Goal: Task Accomplishment & Management: Manage account settings

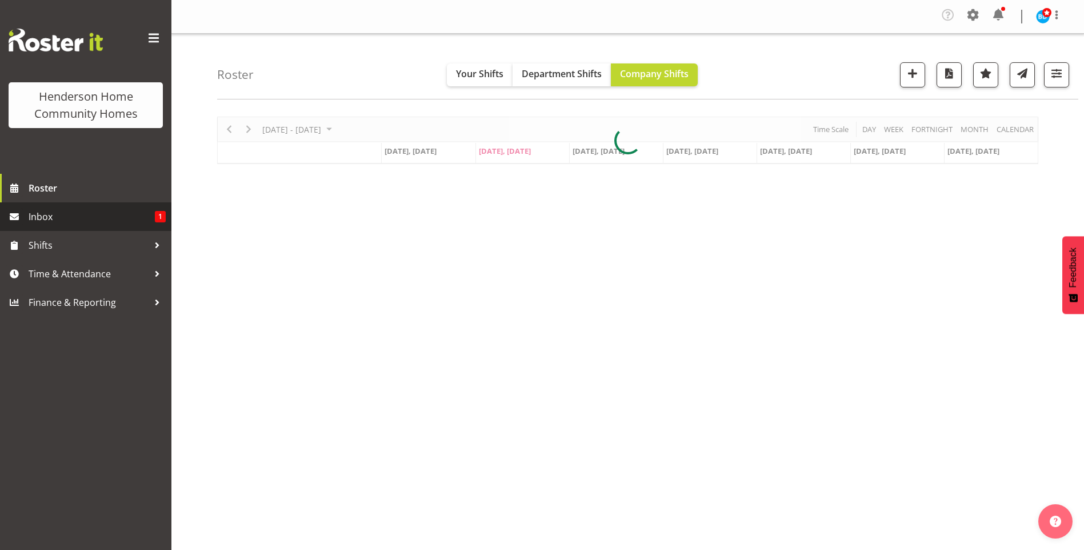
click at [79, 215] on span "Inbox" at bounding box center [92, 216] width 126 height 17
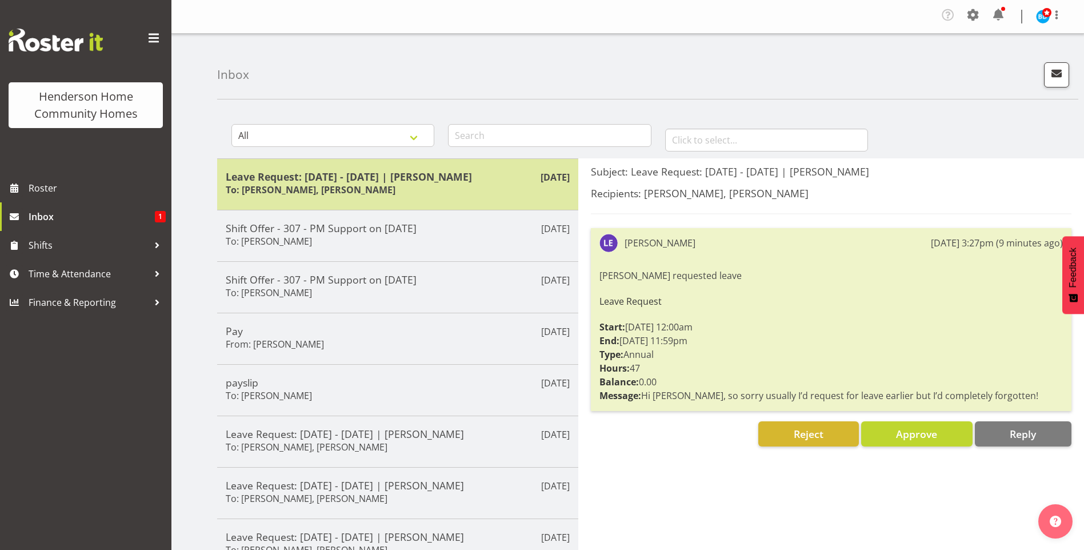
click at [351, 178] on h5 "Leave Request: 26/09/25 - 28/09/25 | Laura Ellis" at bounding box center [398, 176] width 344 height 13
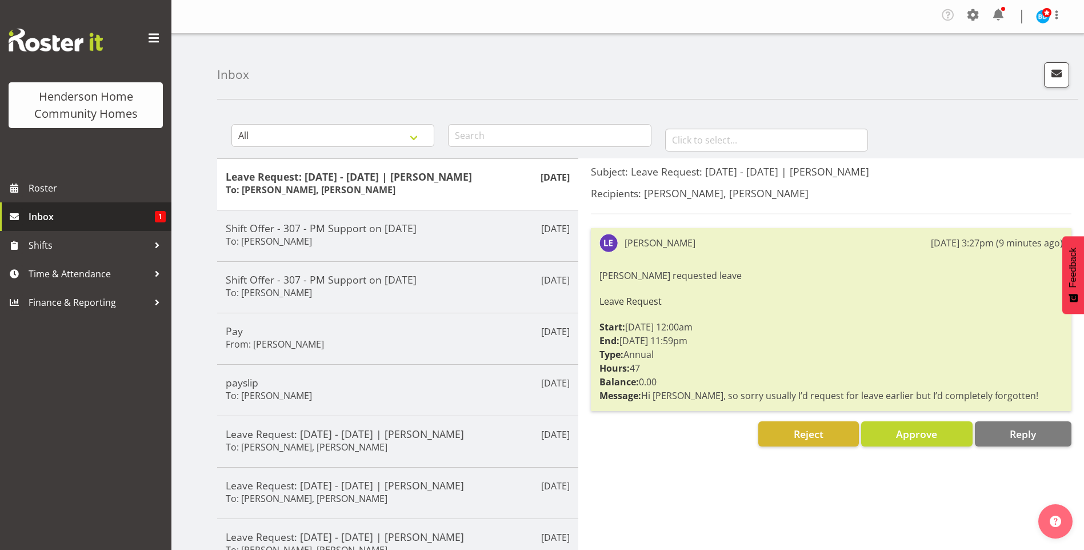
click at [66, 214] on span "Inbox" at bounding box center [92, 216] width 126 height 17
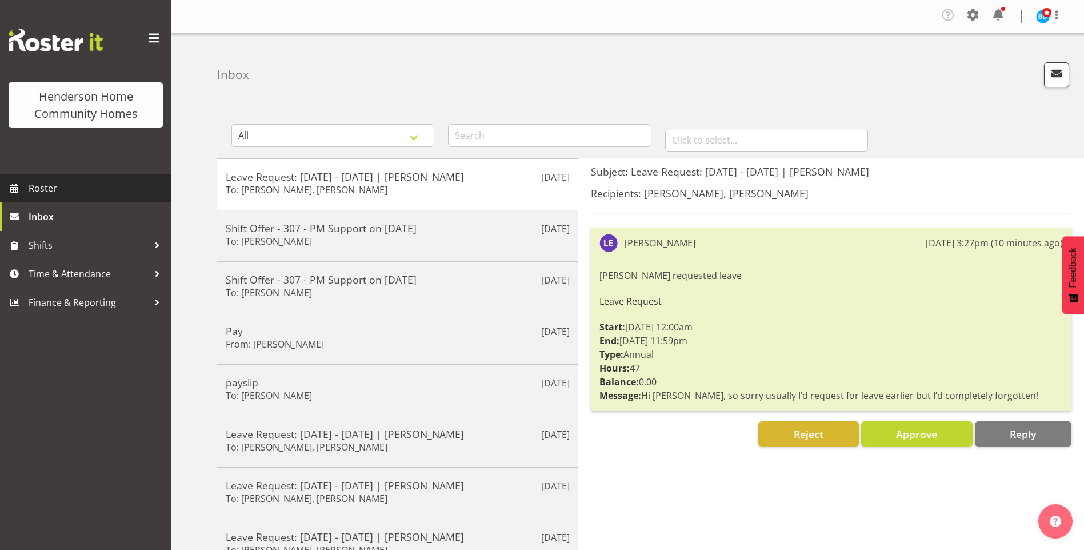
click at [75, 183] on span "Roster" at bounding box center [97, 187] width 137 height 17
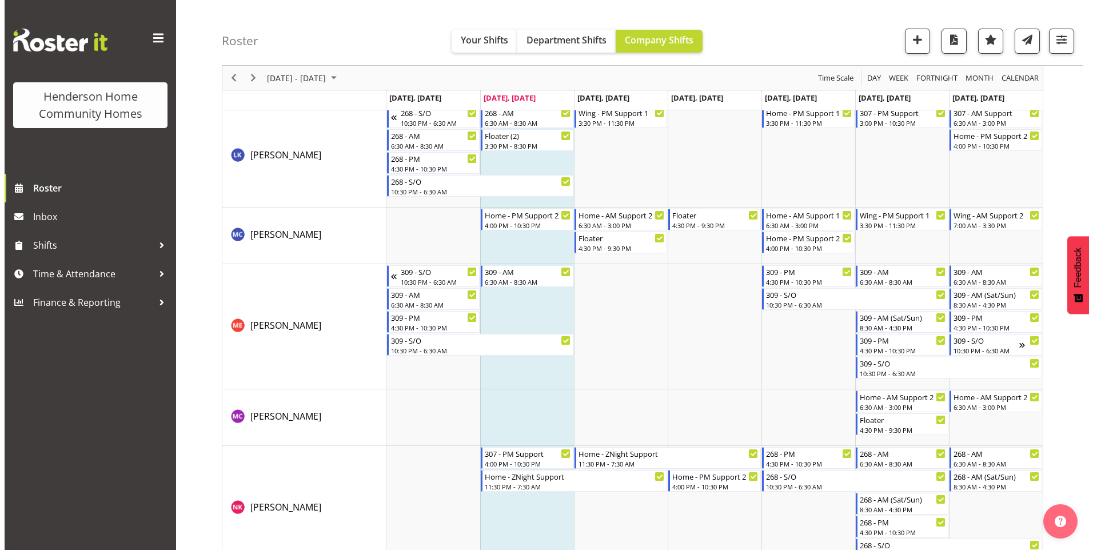
scroll to position [1545, 0]
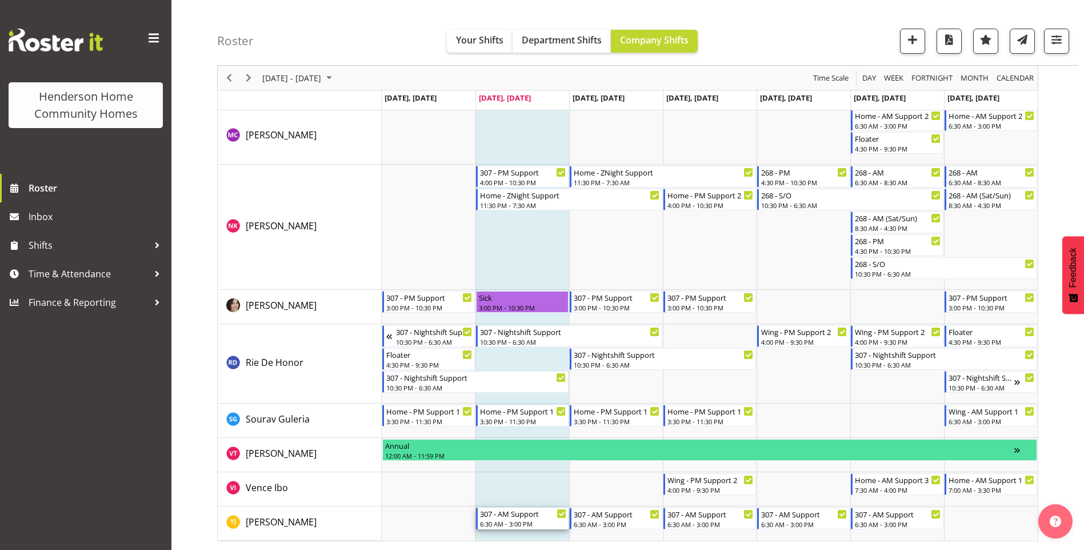
click at [502, 518] on div "307 - AM Support" at bounding box center [523, 512] width 86 height 11
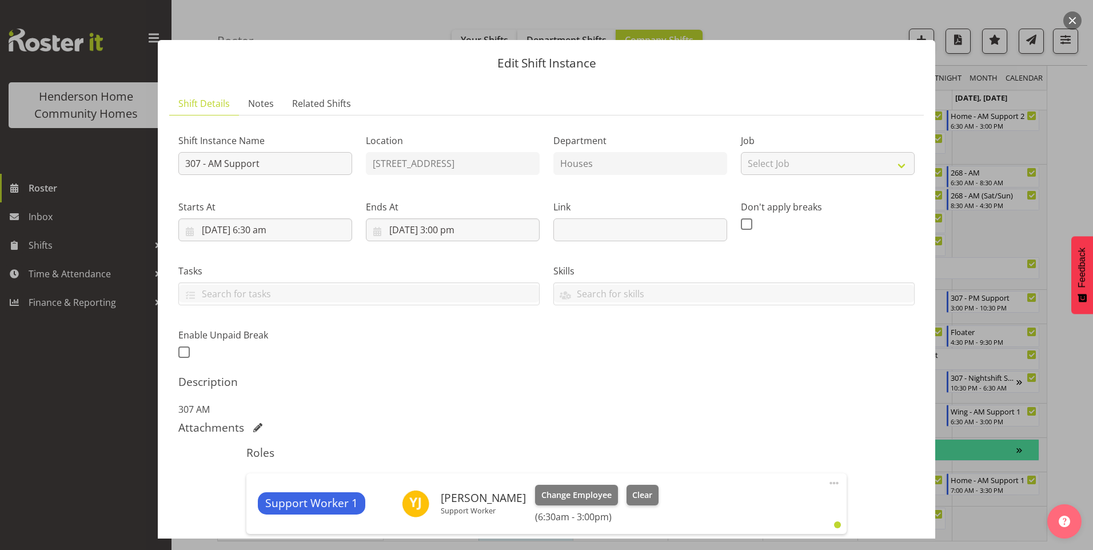
click at [827, 484] on span at bounding box center [834, 483] width 14 height 14
click at [732, 510] on link "Edit" at bounding box center [786, 510] width 110 height 21
select select "8"
select select "2025"
select select "15"
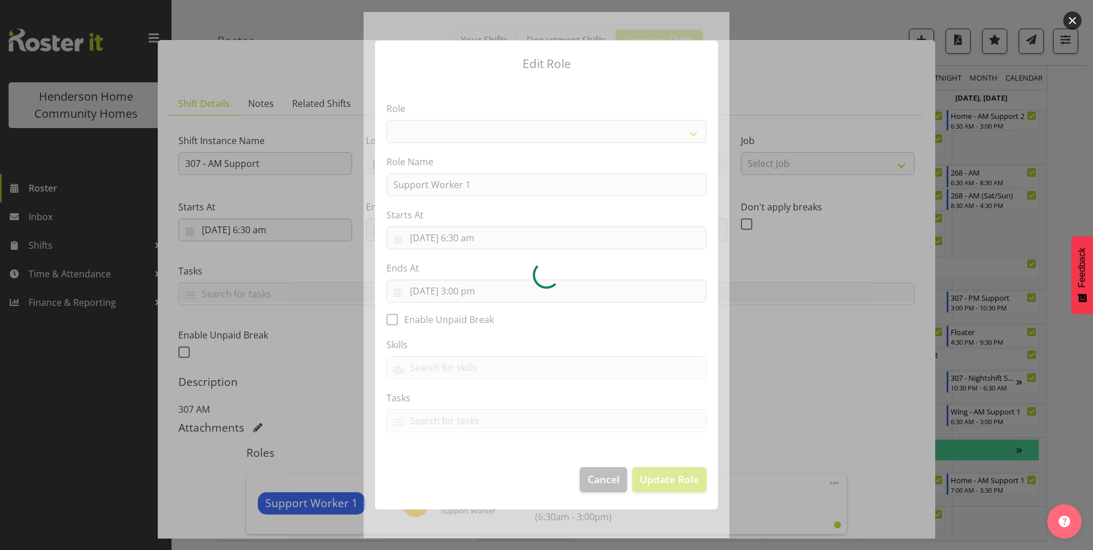
select select "1214"
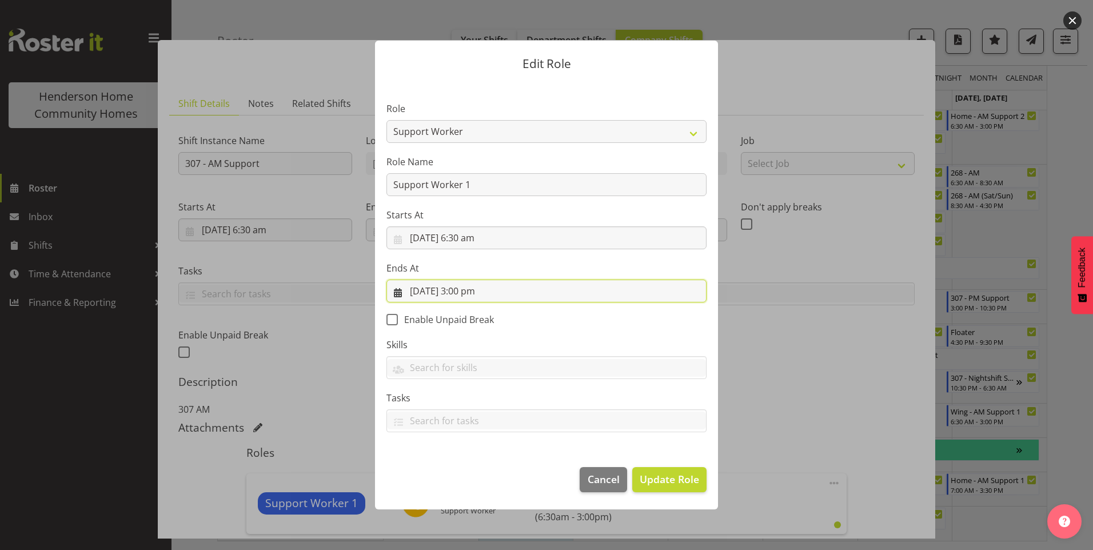
click at [464, 290] on input "2/09/2025, 3:00 pm" at bounding box center [546, 290] width 320 height 23
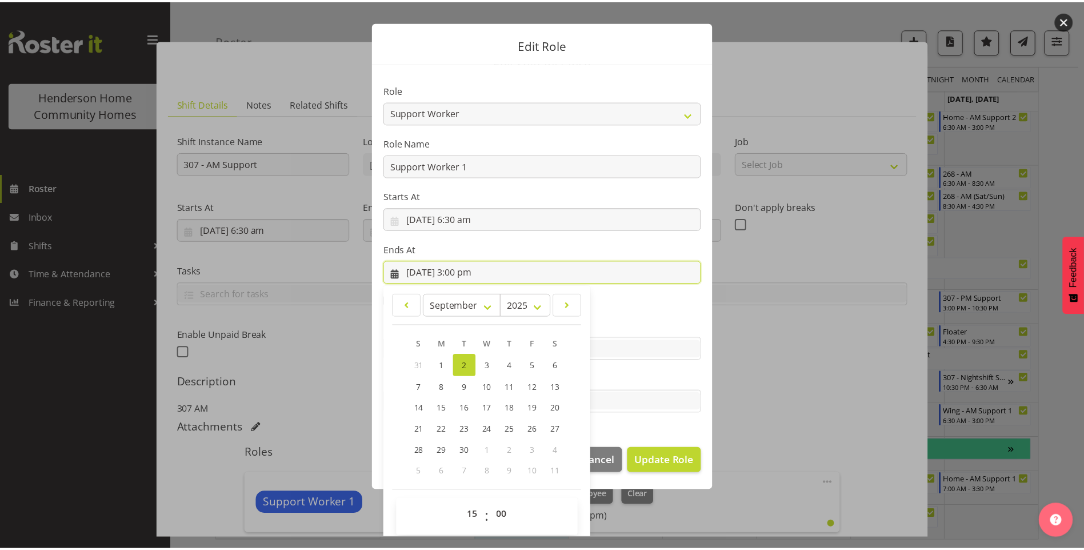
scroll to position [26, 0]
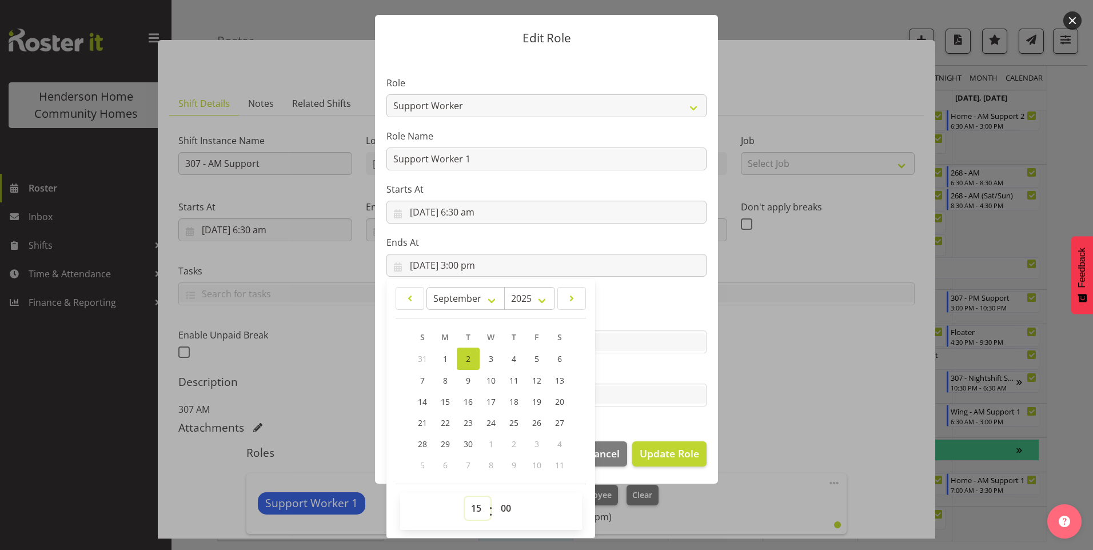
click at [474, 506] on select "00 01 02 03 04 05 06 07 08 09 10 11 12 13 14 15 16 17 18 19 20 21 22 23" at bounding box center [478, 508] width 26 height 23
select select "16"
click at [465, 497] on select "00 01 02 03 04 05 06 07 08 09 10 11 12 13 14 15 16 17 18 19 20 21 22 23" at bounding box center [478, 508] width 26 height 23
type input "2/09/2025, 4:00 pm"
click at [675, 460] on span "Update Role" at bounding box center [668, 453] width 59 height 15
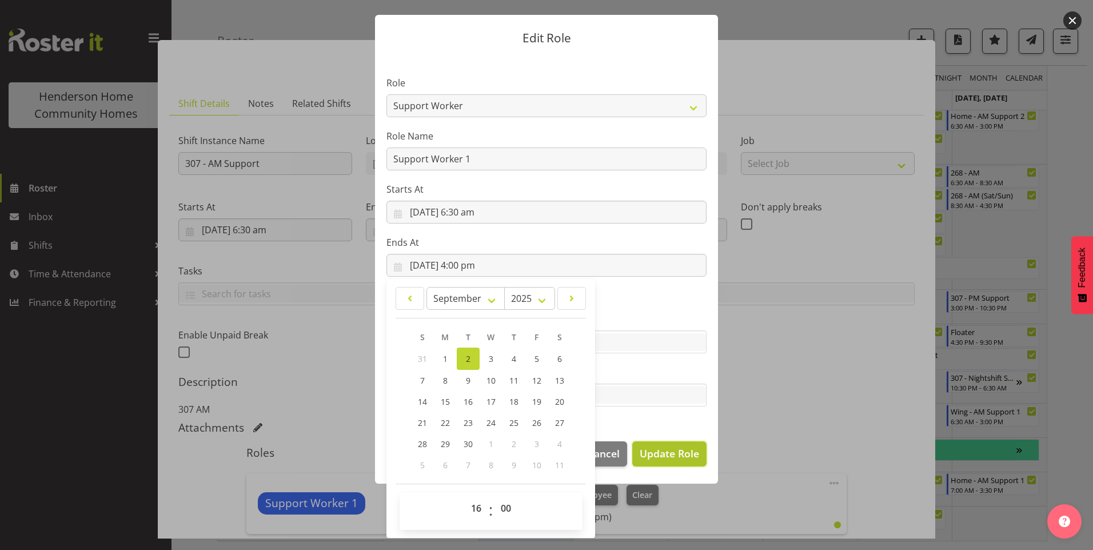
select select
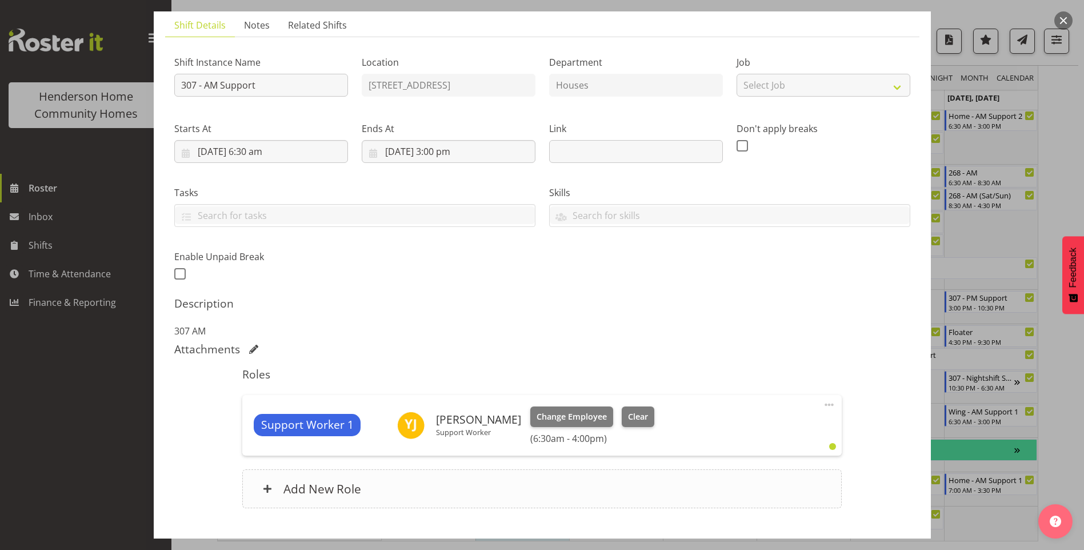
scroll to position [150, 0]
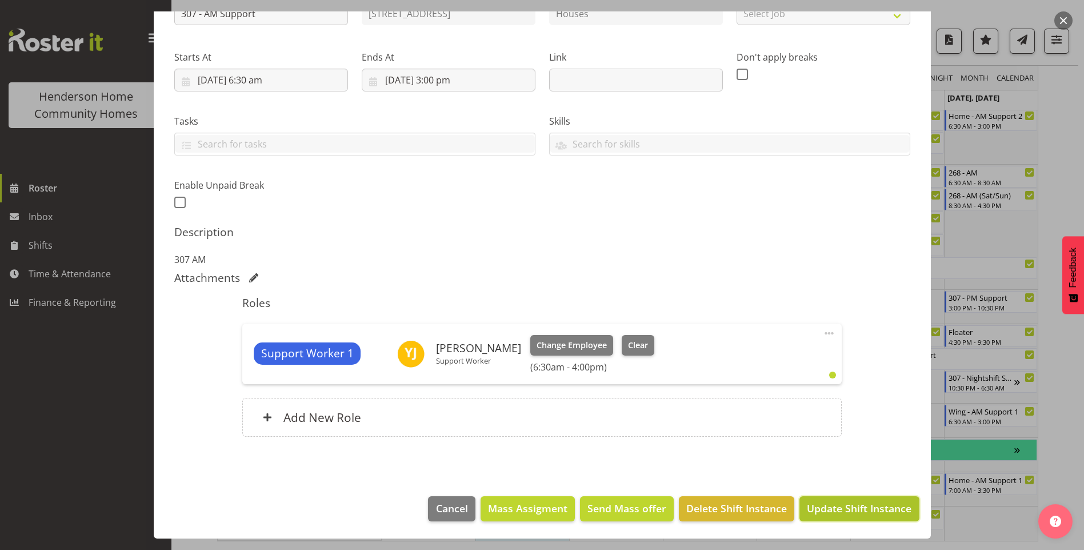
click at [840, 518] on button "Update Shift Instance" at bounding box center [858, 508] width 119 height 25
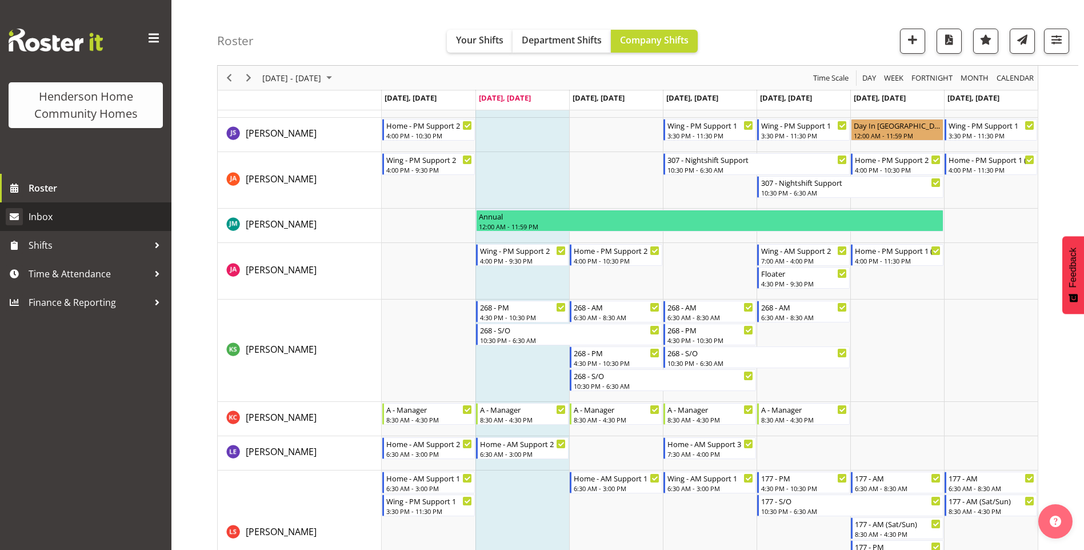
scroll to position [717, 0]
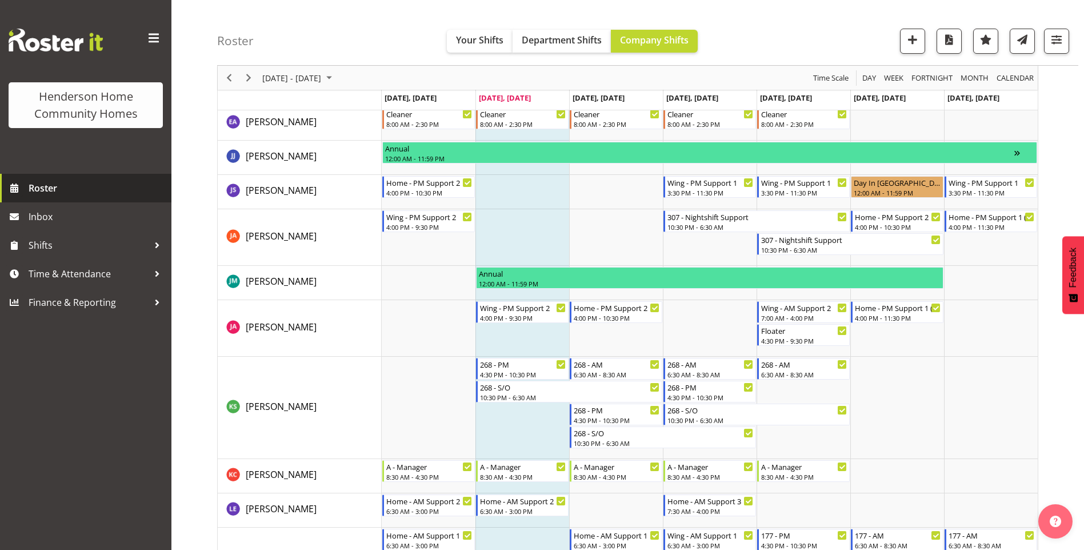
click at [65, 182] on span "Roster" at bounding box center [97, 187] width 137 height 17
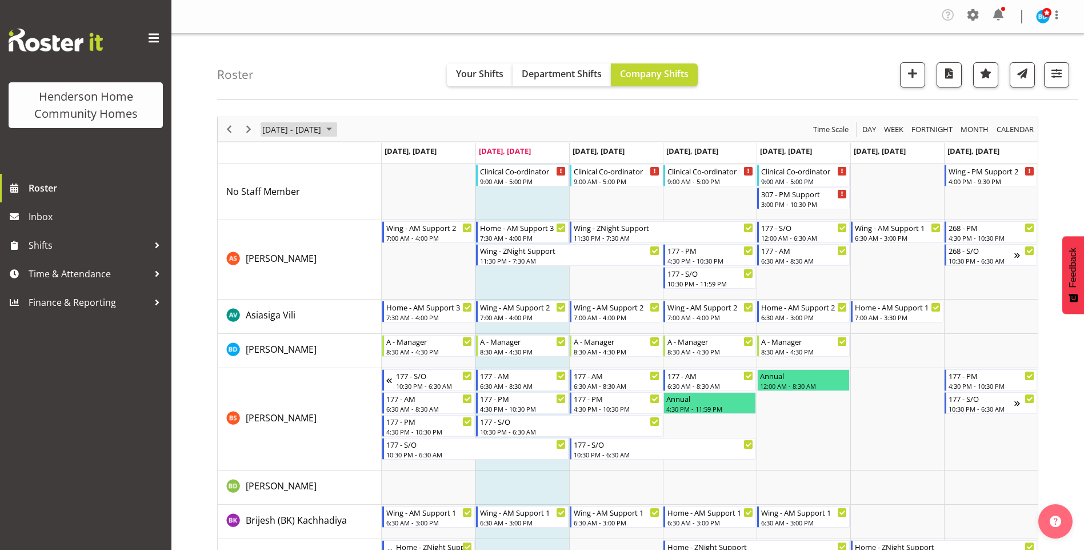
click at [336, 128] on span "September 01 - 07, 2025" at bounding box center [329, 129] width 14 height 14
click at [273, 254] on span "22" at bounding box center [274, 255] width 17 height 17
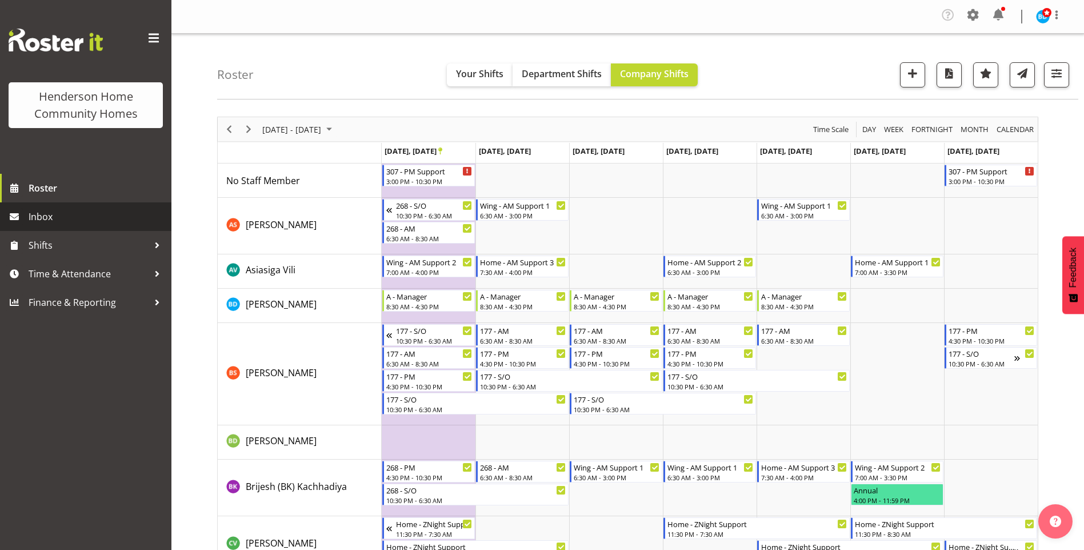
click at [55, 217] on span "Inbox" at bounding box center [97, 216] width 137 height 17
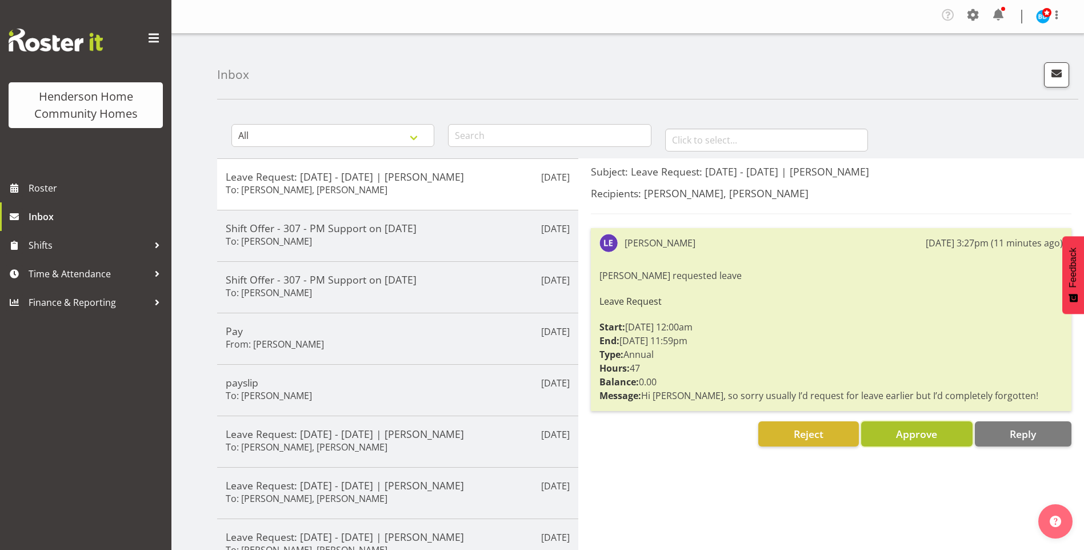
click at [918, 430] on span "Approve" at bounding box center [916, 434] width 41 height 14
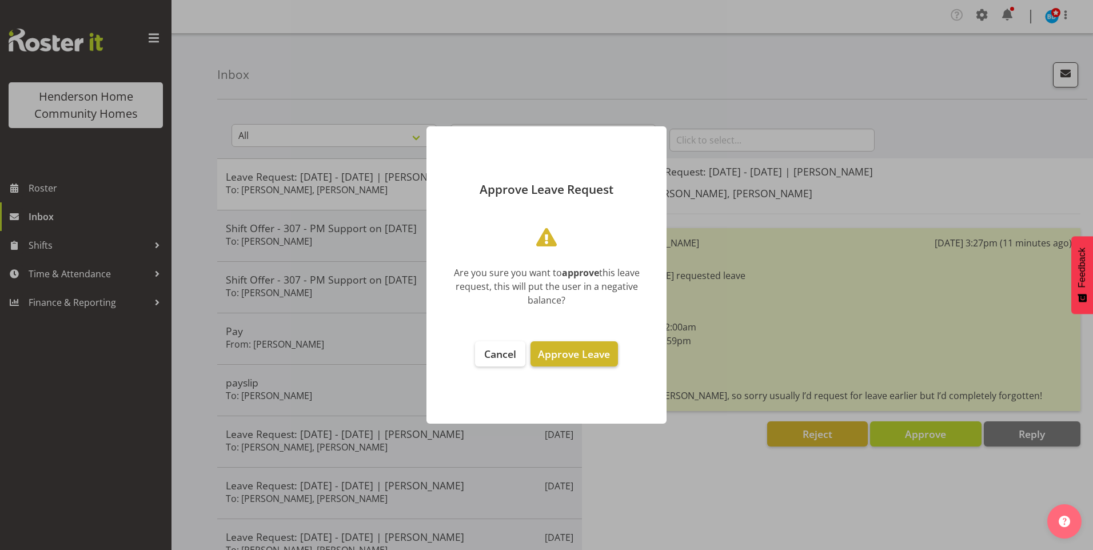
click at [575, 353] on span "Approve Leave" at bounding box center [574, 354] width 72 height 14
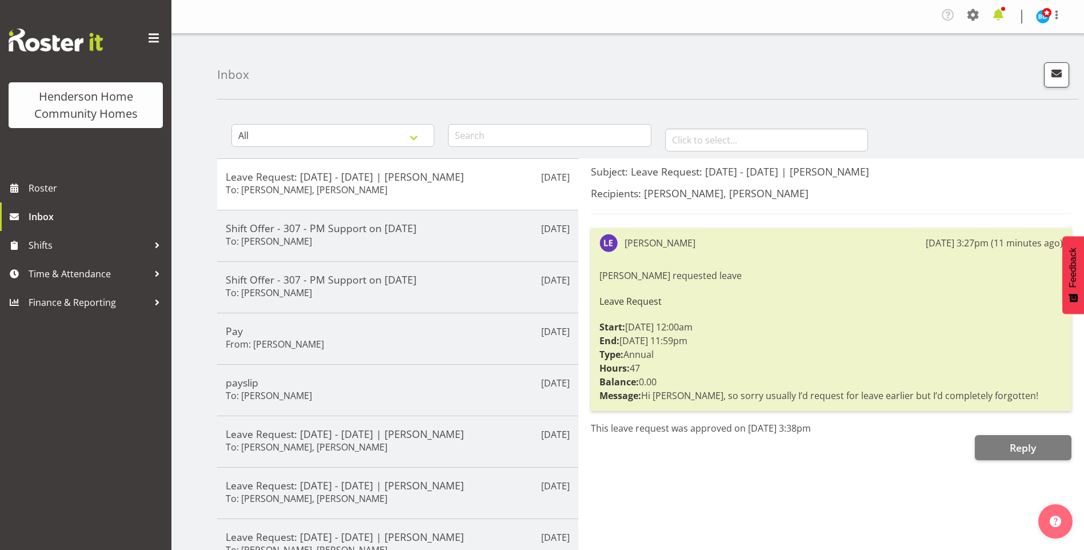
click at [998, 11] on span at bounding box center [998, 15] width 18 height 18
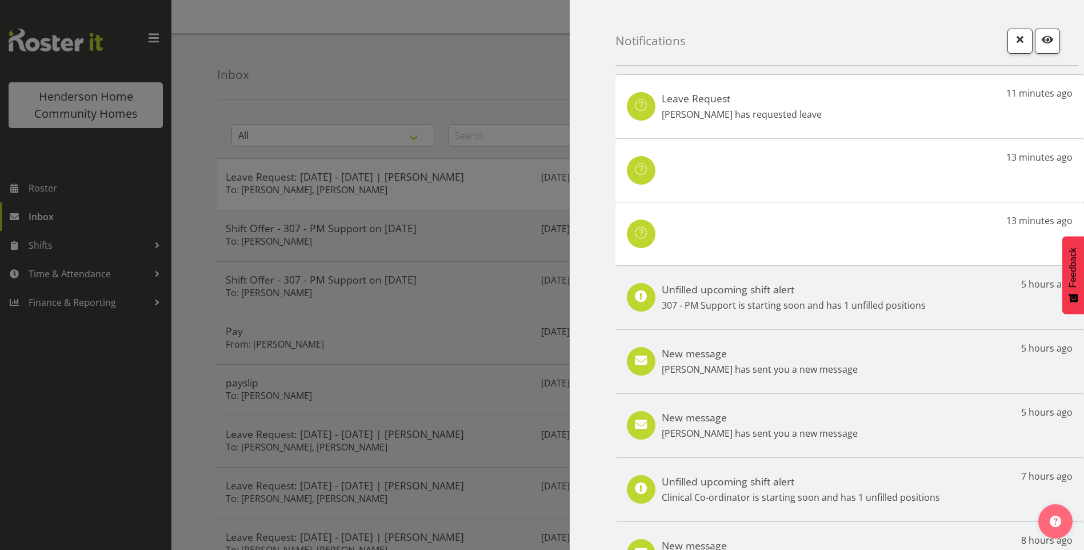
click at [780, 122] on div "Leave Request [PERSON_NAME] has requested leave 11 minutes ago" at bounding box center [849, 106] width 469 height 64
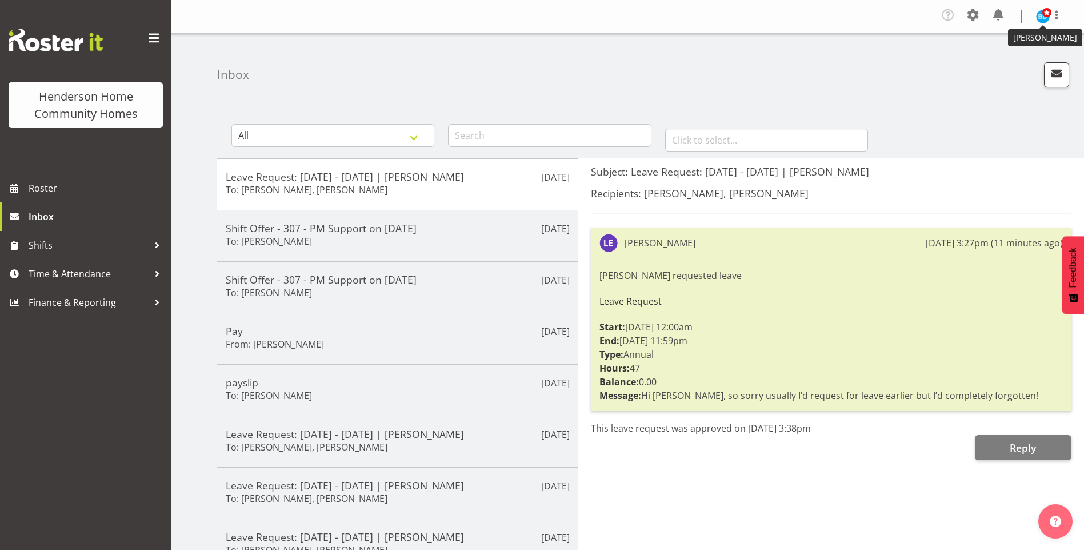
click at [1042, 17] on img at bounding box center [1043, 17] width 14 height 14
click at [994, 64] on link "Log Out" at bounding box center [1009, 63] width 110 height 21
